Goal: Navigation & Orientation: Find specific page/section

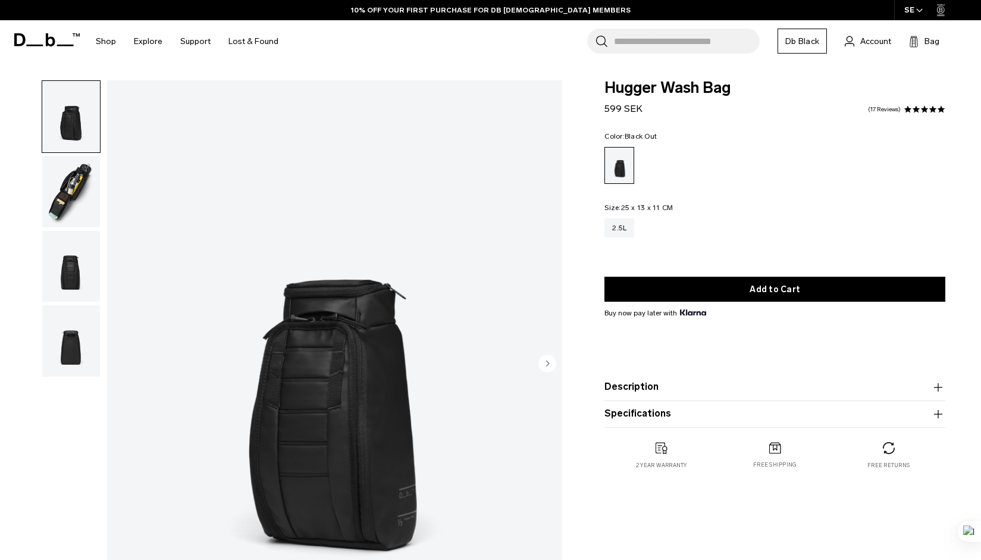
click at [553, 354] on circle "Next slide" at bounding box center [547, 363] width 18 height 18
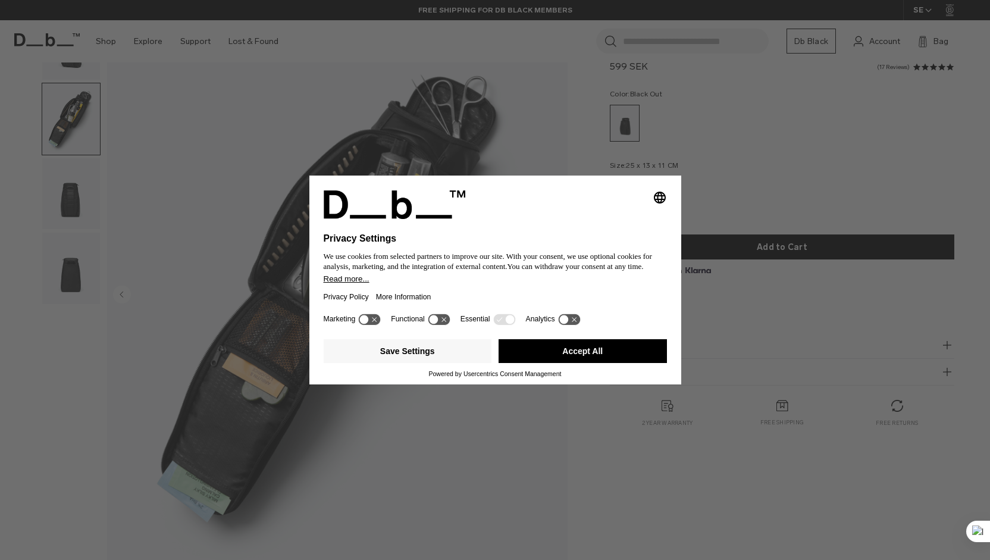
click at [721, 206] on div "Selecting an option will immediately change the language Privacy Settings We us…" at bounding box center [495, 280] width 990 height 560
click at [113, 55] on div "Selecting an option will immediately change the language Privacy Settings We us…" at bounding box center [495, 280] width 990 height 560
click at [427, 360] on button "Save Settings" at bounding box center [408, 351] width 168 height 24
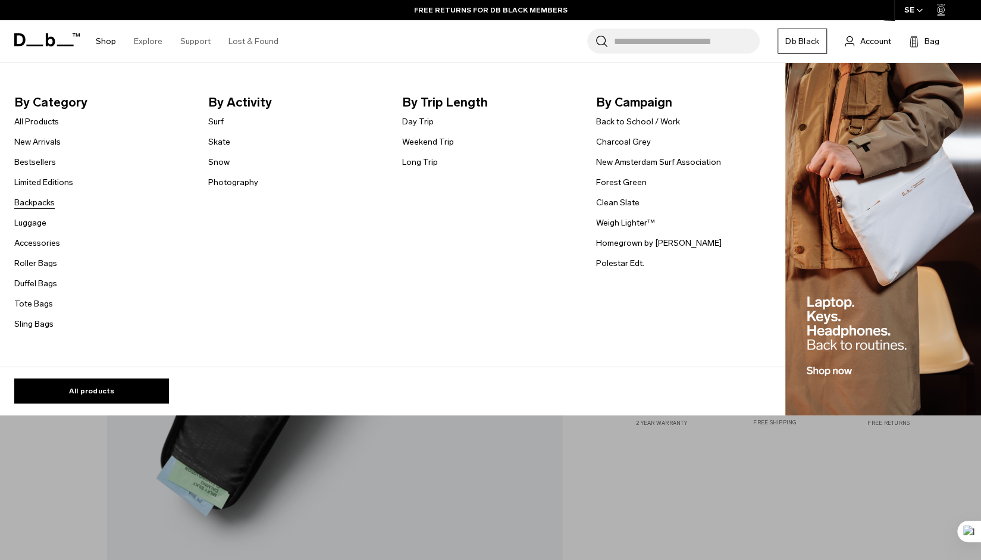
click at [43, 196] on link "Backpacks" at bounding box center [34, 202] width 40 height 12
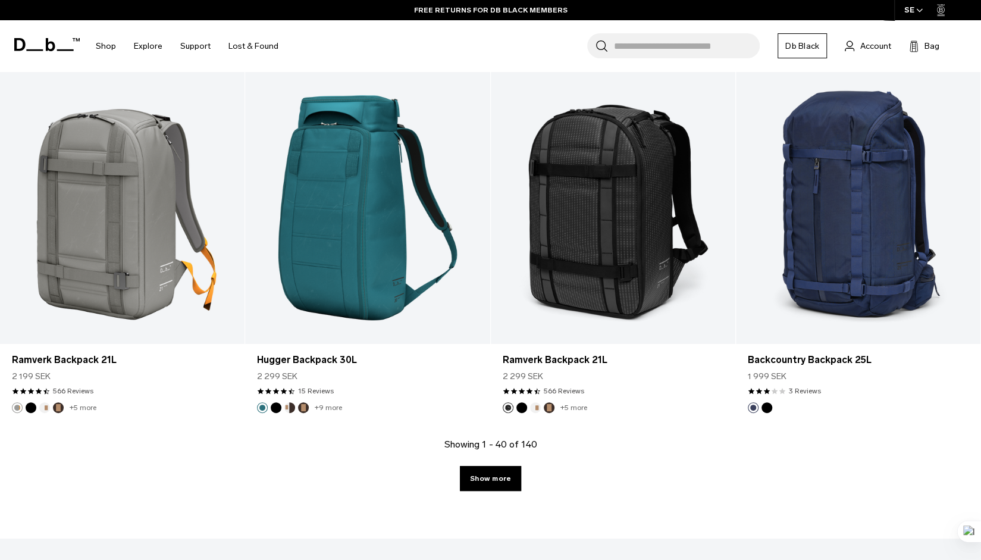
scroll to position [3536, 0]
